Goal: Transaction & Acquisition: Purchase product/service

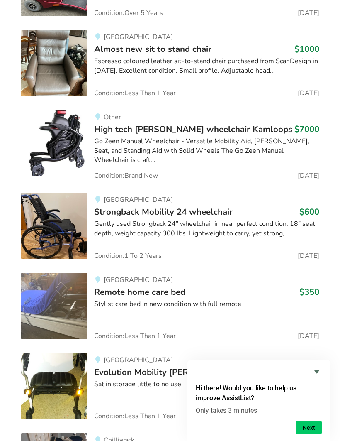
scroll to position [1370, 0]
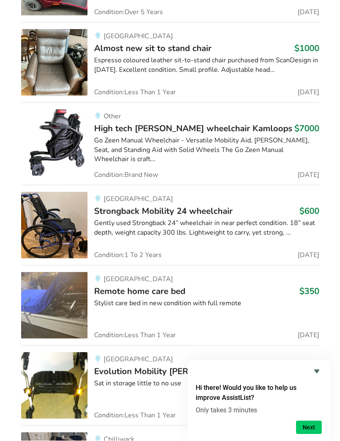
click at [68, 217] on img at bounding box center [54, 225] width 66 height 66
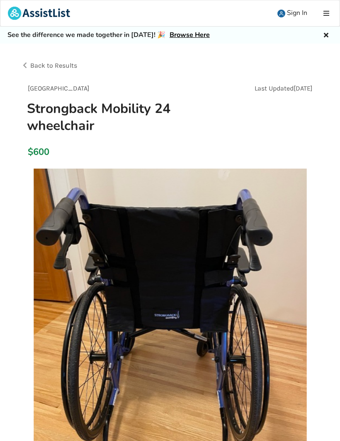
click at [16, 12] on img at bounding box center [39, 13] width 62 height 13
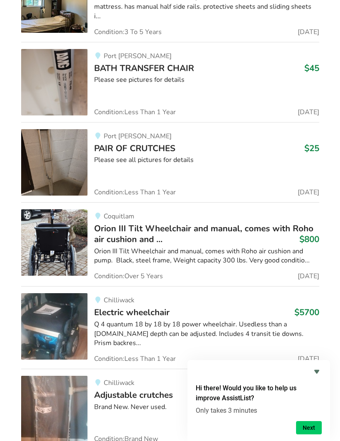
scroll to position [4842, 0]
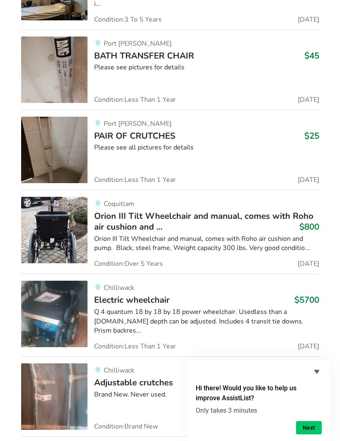
click at [166, 234] on div "Orion III Tilt Wheelchair and manual, comes with Roho air cushion and pump. Bla…" at bounding box center [206, 243] width 225 height 19
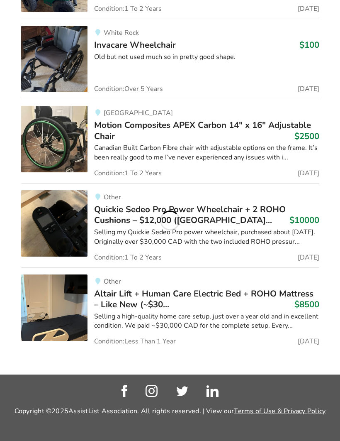
scroll to position [800, 0]
